Goal: Task Accomplishment & Management: Manage account settings

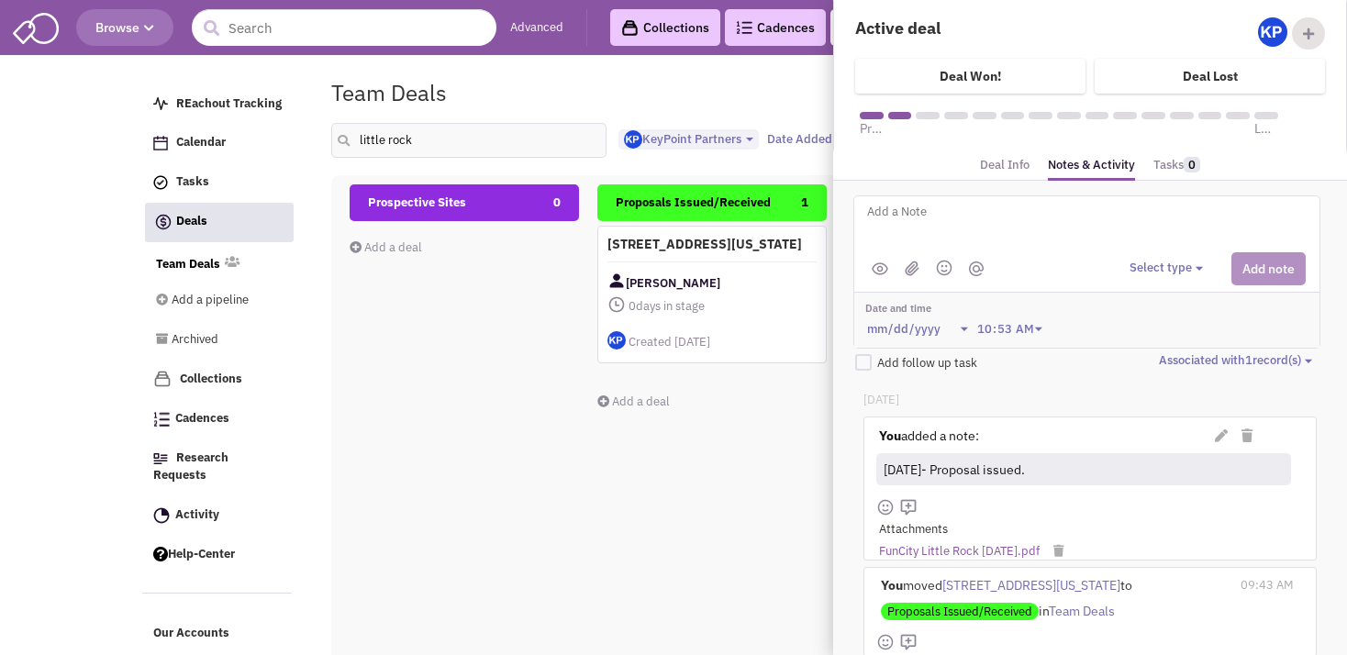
select select "1900"
select select
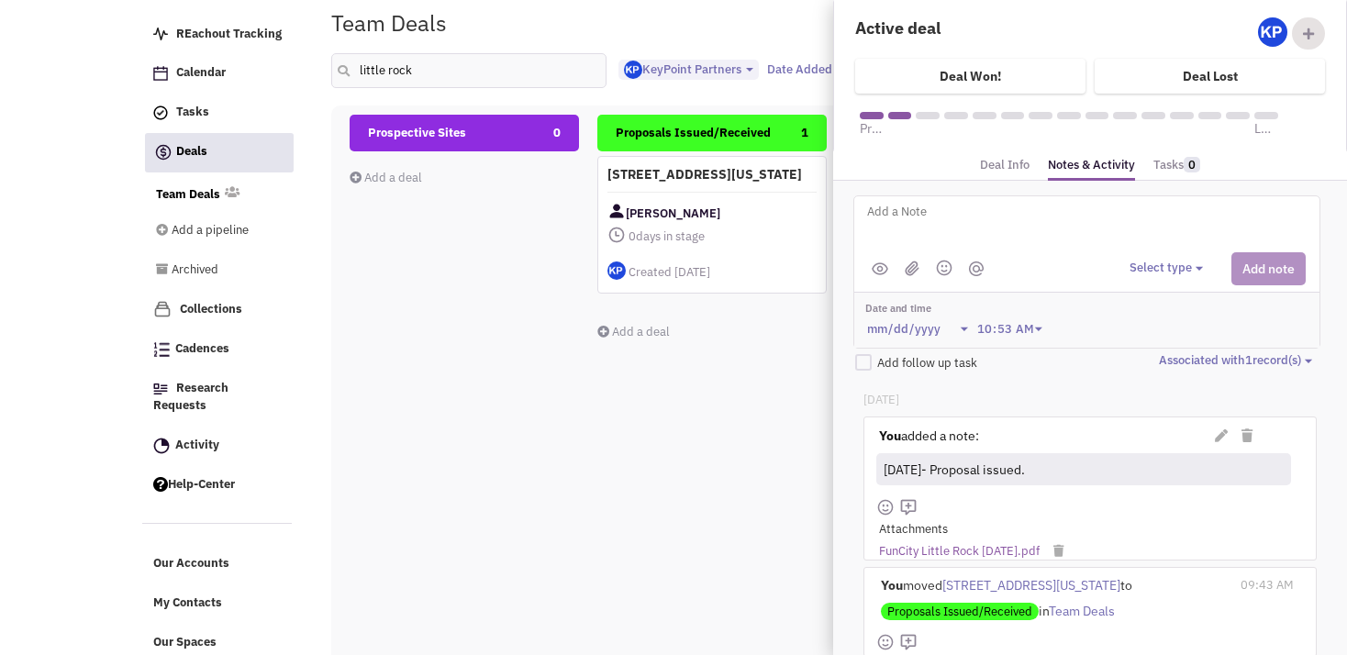
scroll to position [144, 0]
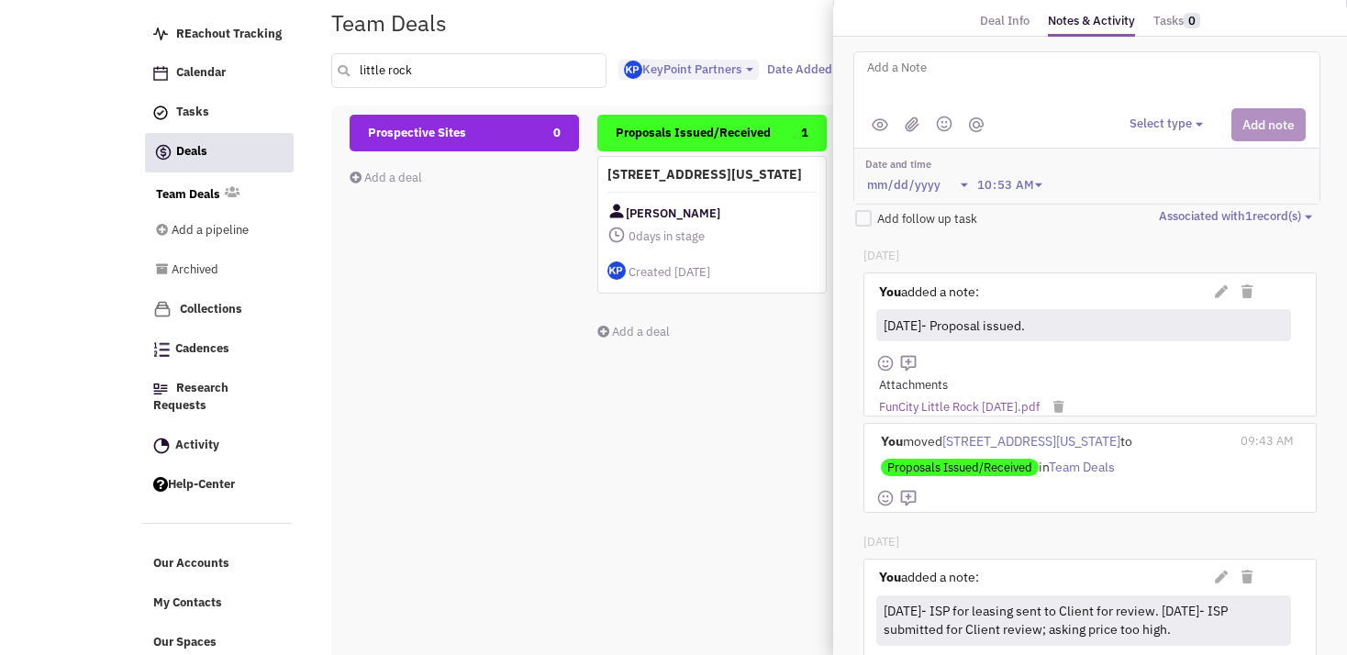
click at [440, 78] on input "little rock" at bounding box center [468, 70] width 275 height 35
type input "l"
type input "water"
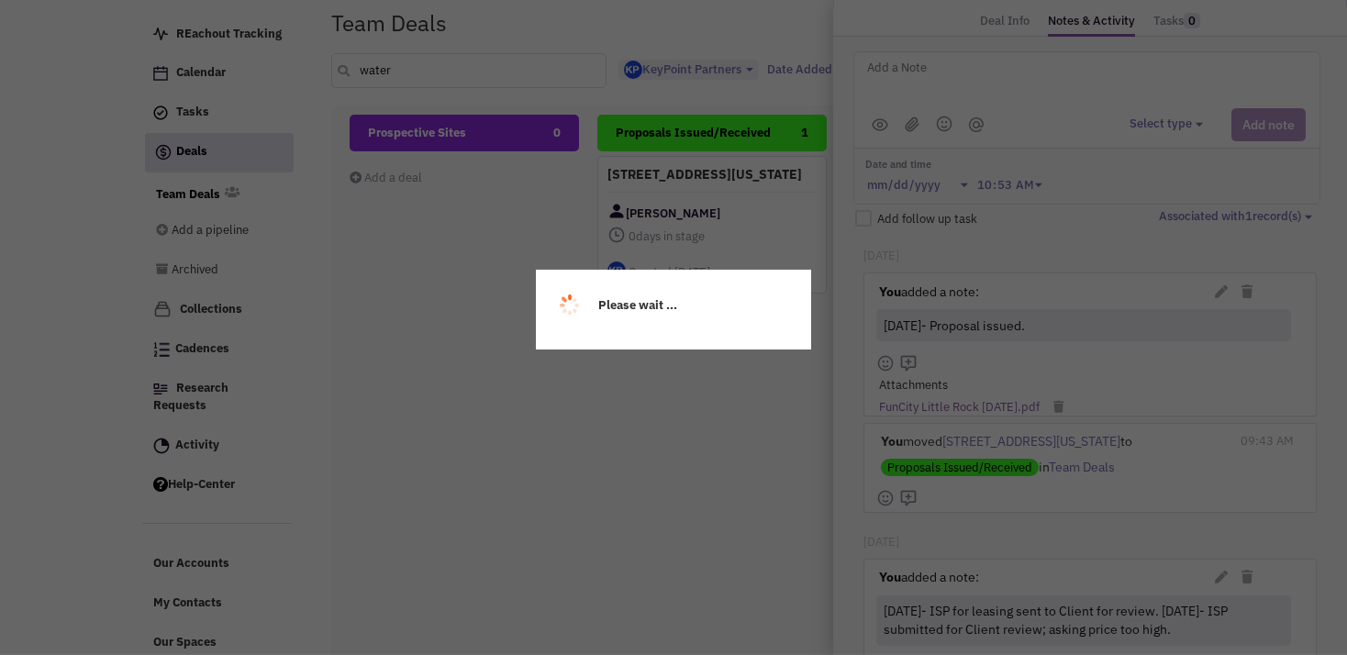
scroll to position [0, 0]
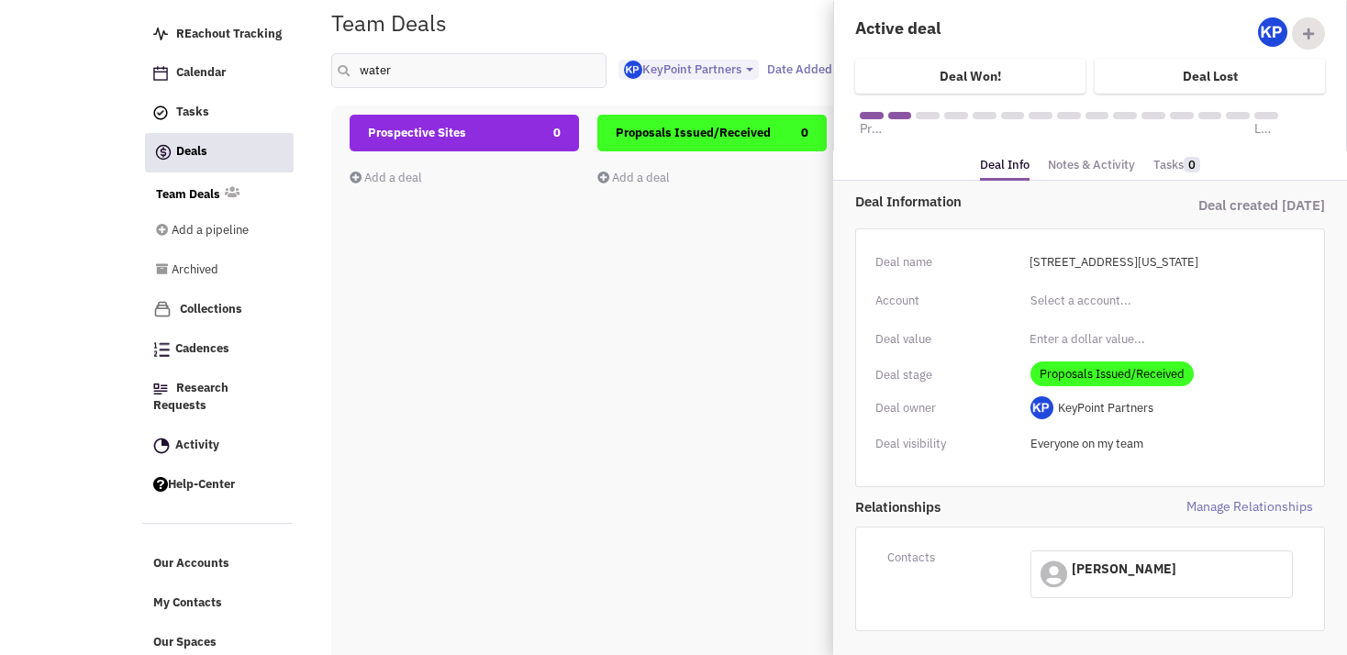
click at [625, 236] on div "Proposals Issued/Received 0 Add a deal Total: $ 0" at bounding box center [712, 441] width 229 height 652
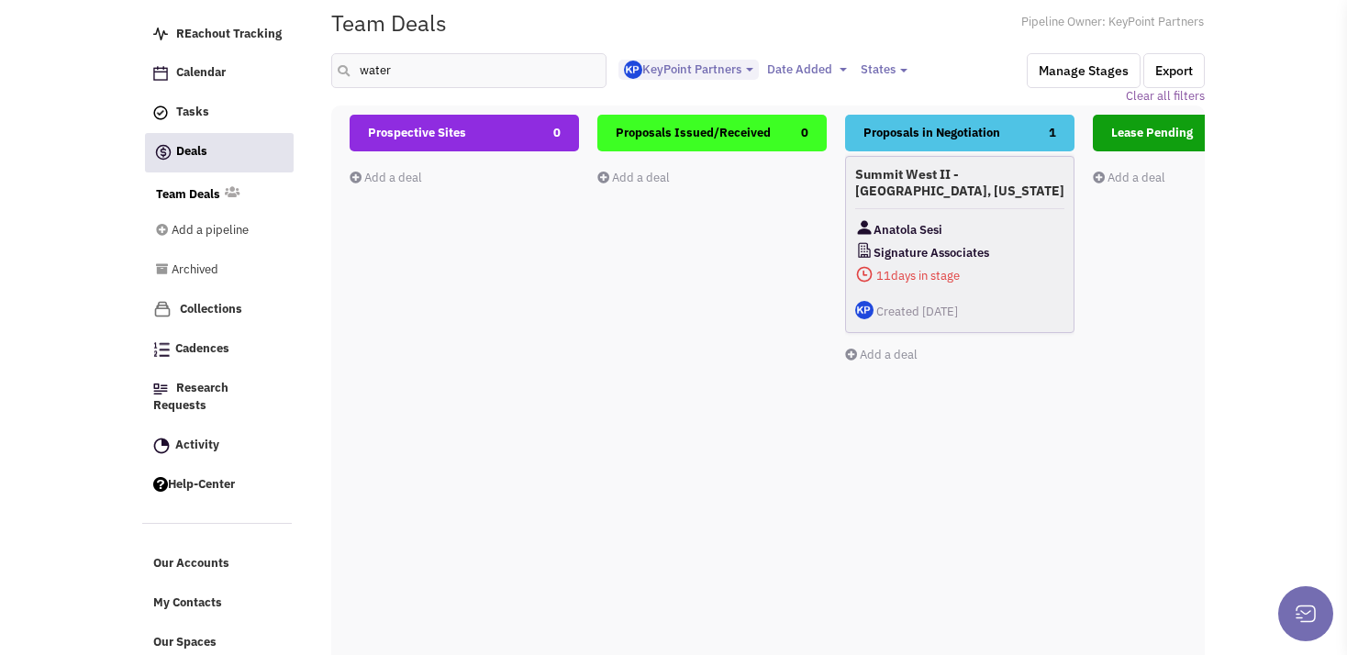
click at [1040, 179] on h4 "Summit West II - [GEOGRAPHIC_DATA], [US_STATE]" at bounding box center [959, 182] width 209 height 33
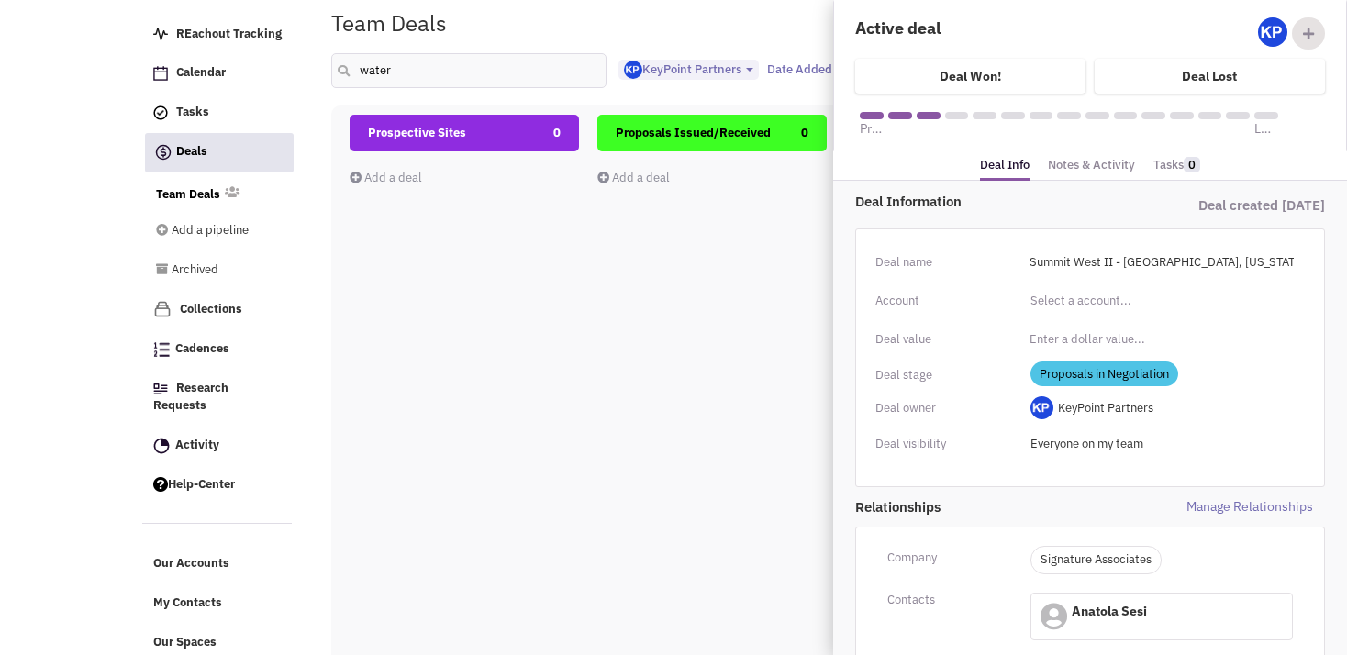
click at [1070, 164] on link "Notes & Activity" at bounding box center [1091, 165] width 87 height 27
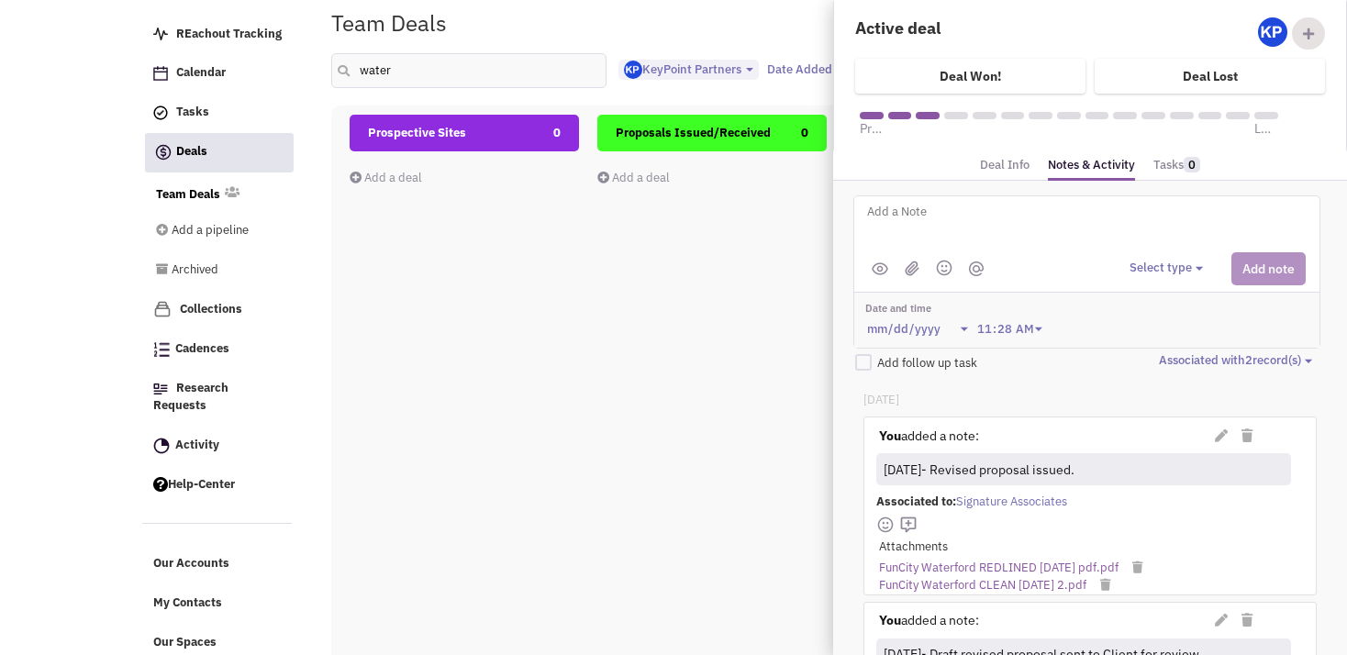
click at [892, 215] on textarea at bounding box center [1093, 226] width 454 height 50
type textarea "[DATE]- Counter received; comparison sent to Client for review."
click at [912, 272] on img at bounding box center [912, 269] width 15 height 16
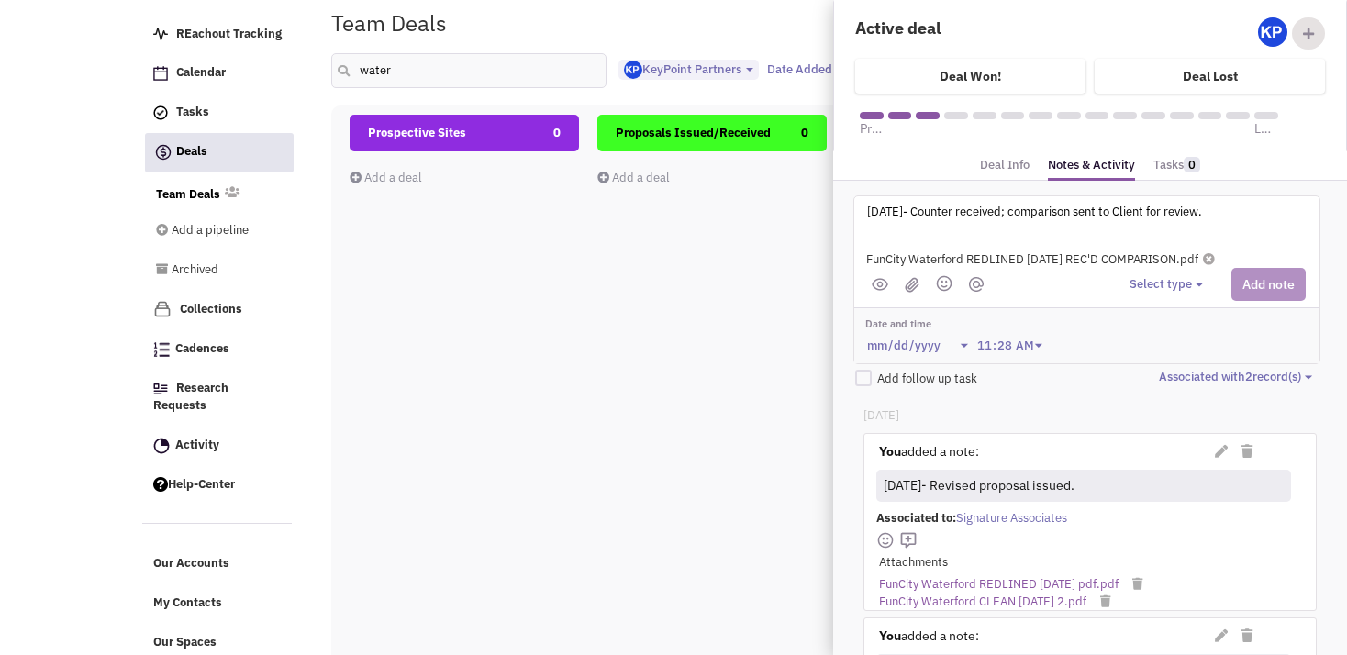
click at [1144, 285] on button "Select type" at bounding box center [1169, 284] width 79 height 17
click at [1149, 371] on div "Log a note" at bounding box center [1157, 371] width 45 height 17
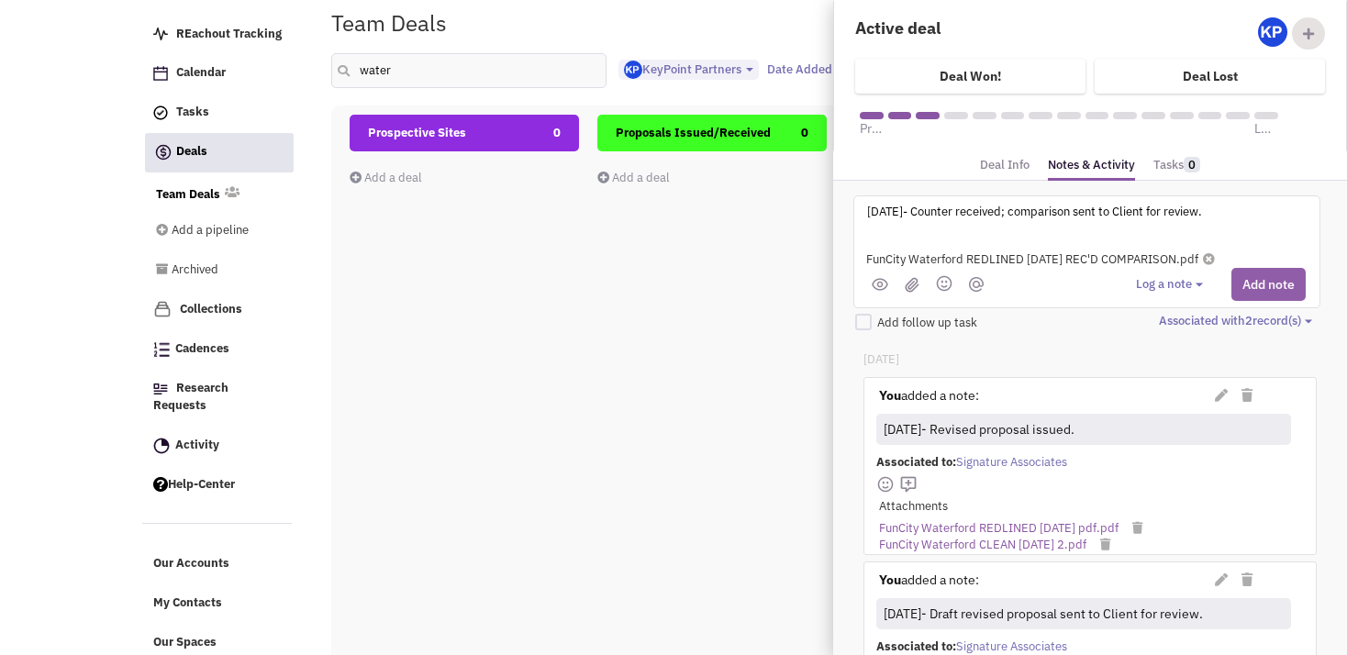
click at [1272, 281] on button "Add note" at bounding box center [1269, 284] width 74 height 33
